Goal: Task Accomplishment & Management: Use online tool/utility

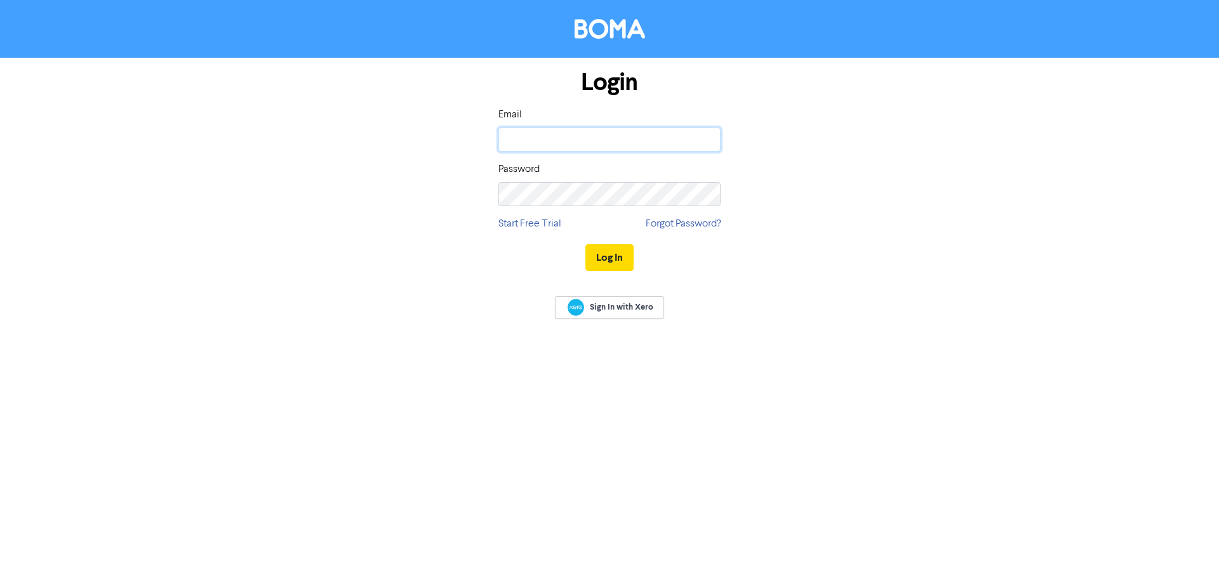
click at [630, 145] on input "email" at bounding box center [609, 140] width 222 height 24
type input "[EMAIL_ADDRESS][DOMAIN_NAME]"
click at [585, 244] on button "Log In" at bounding box center [609, 257] width 48 height 27
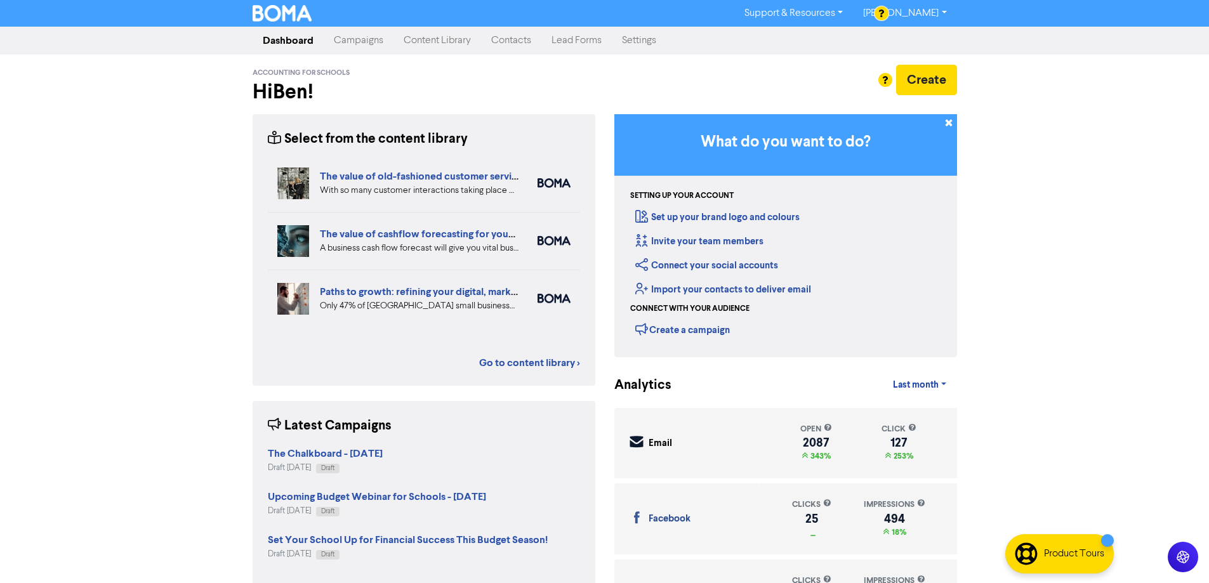
click at [365, 36] on link "Campaigns" at bounding box center [359, 40] width 70 height 25
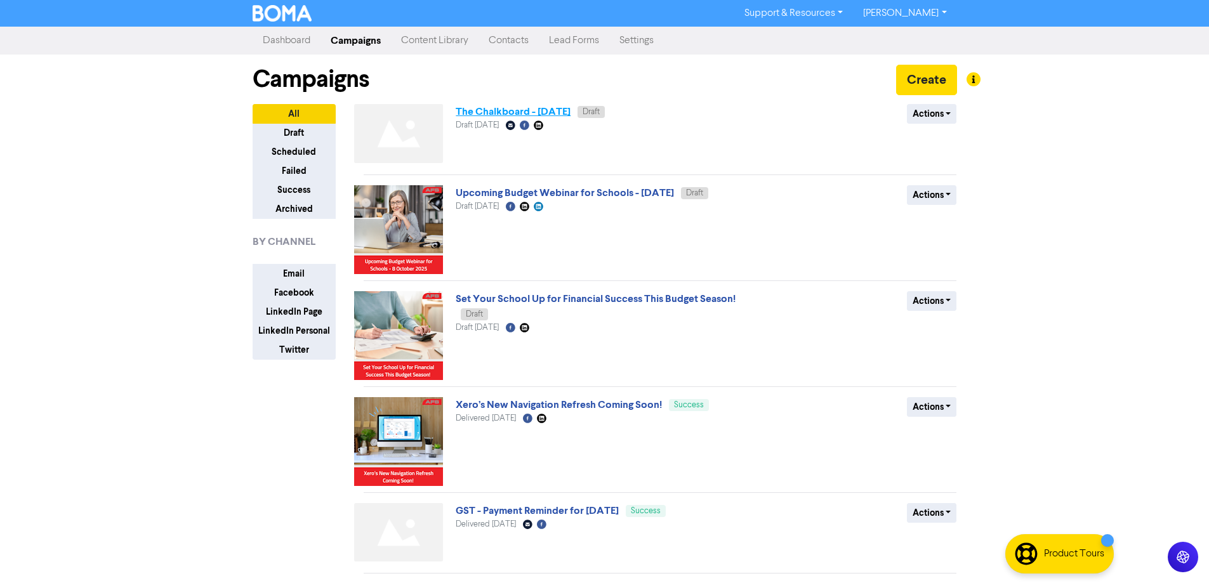
click at [549, 117] on link "The Chalkboard - [DATE]" at bounding box center [513, 111] width 115 height 13
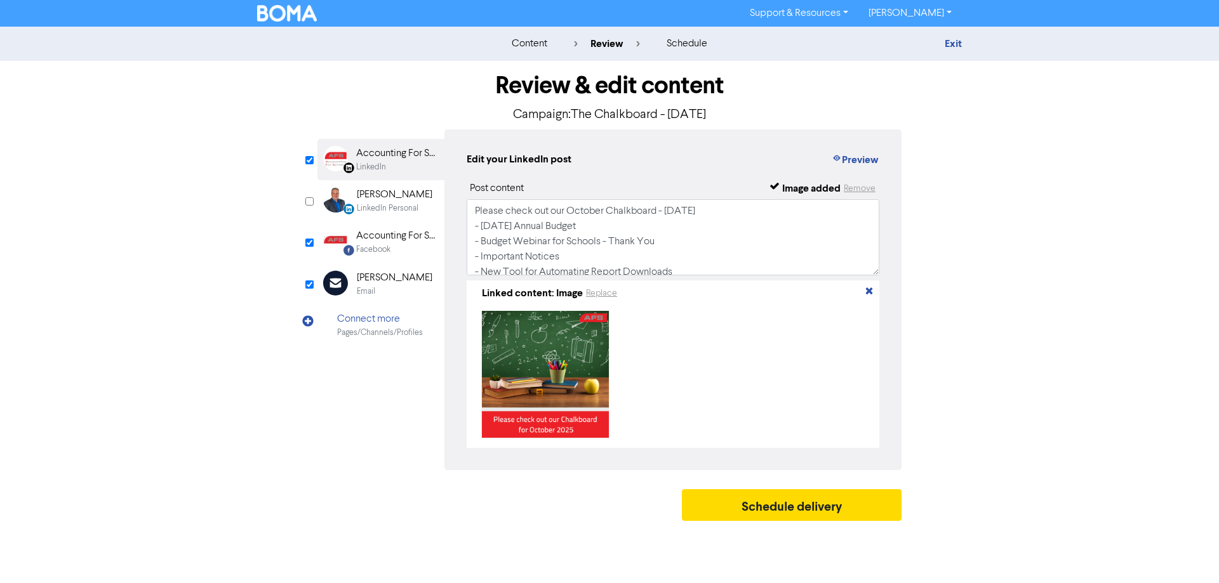
click at [391, 278] on div "[PERSON_NAME]" at bounding box center [395, 277] width 76 height 15
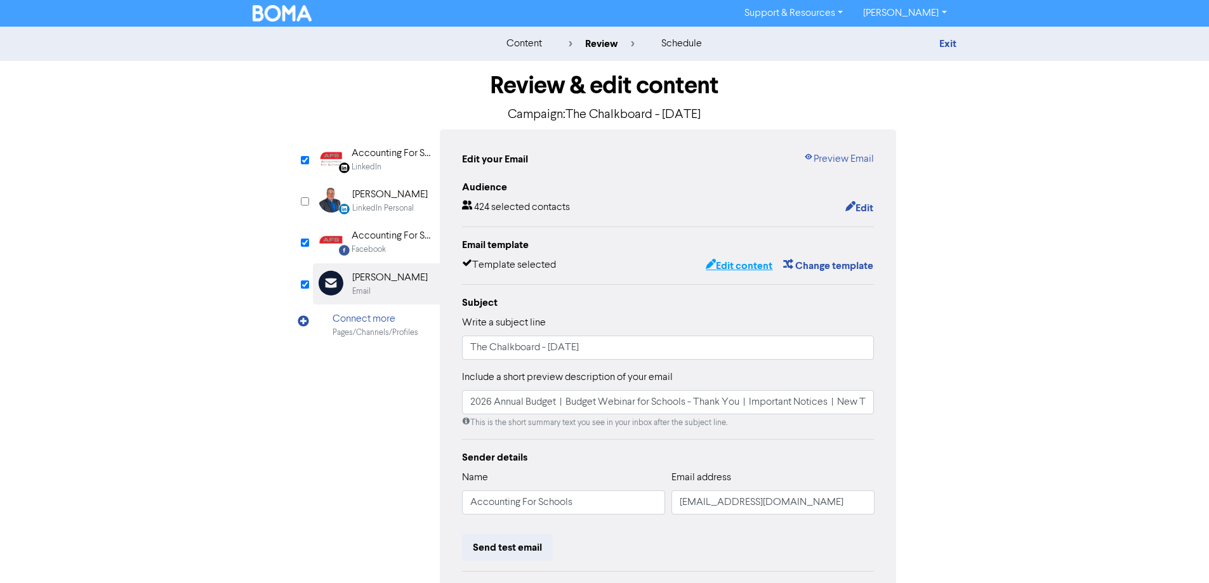
click at [730, 267] on button "Edit content" at bounding box center [739, 266] width 68 height 17
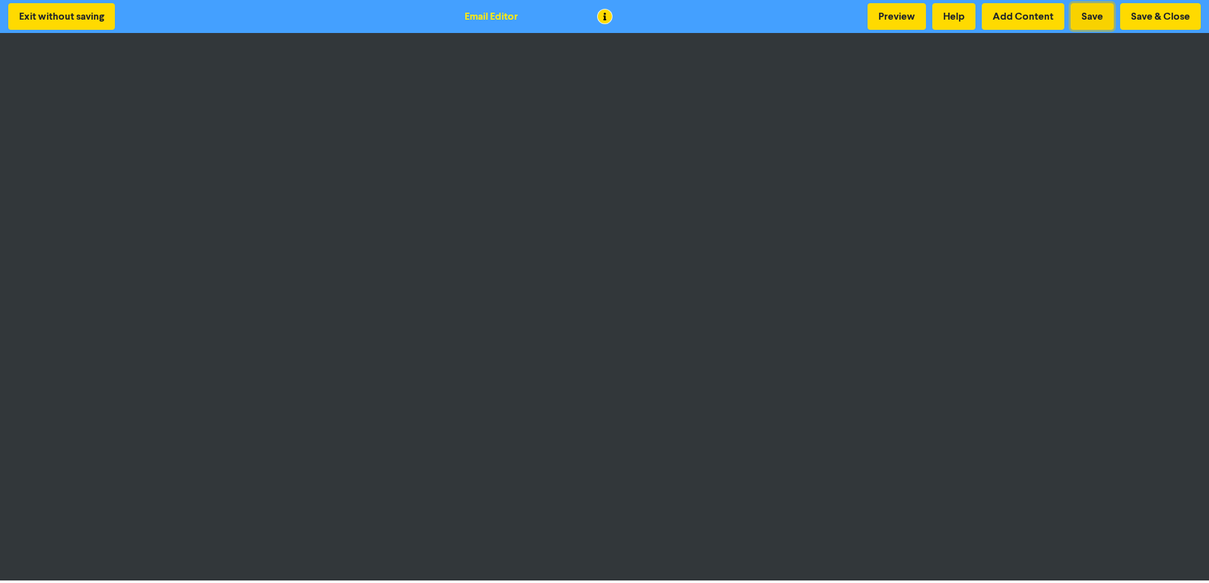
click at [1096, 14] on button "Save" at bounding box center [1092, 16] width 43 height 27
click at [1096, 22] on button "Save" at bounding box center [1092, 16] width 43 height 27
drag, startPoint x: 1091, startPoint y: 25, endPoint x: 1039, endPoint y: 25, distance: 52.1
click at [1091, 25] on button "Save" at bounding box center [1092, 16] width 43 height 27
drag, startPoint x: 1084, startPoint y: 23, endPoint x: 1072, endPoint y: 25, distance: 12.2
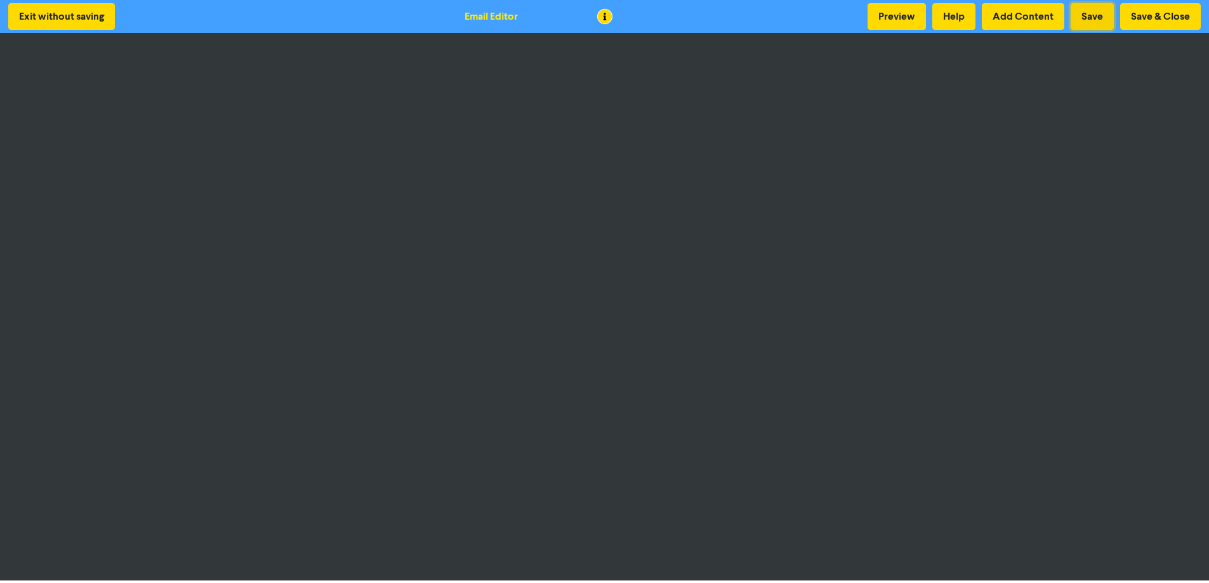
click at [1084, 23] on button "Save" at bounding box center [1092, 16] width 43 height 27
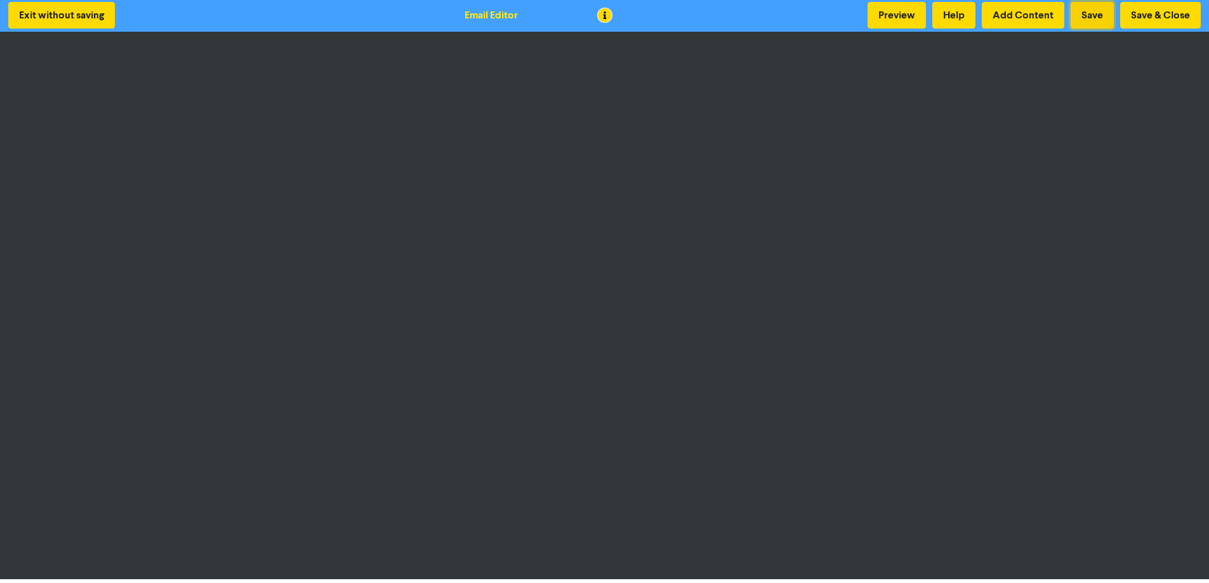
click at [1098, 13] on button "Save" at bounding box center [1092, 15] width 43 height 27
click at [1086, 6] on button "Save" at bounding box center [1092, 15] width 43 height 27
click at [1108, 10] on button "Save" at bounding box center [1092, 15] width 43 height 27
